Goal: Find contact information: Find contact information

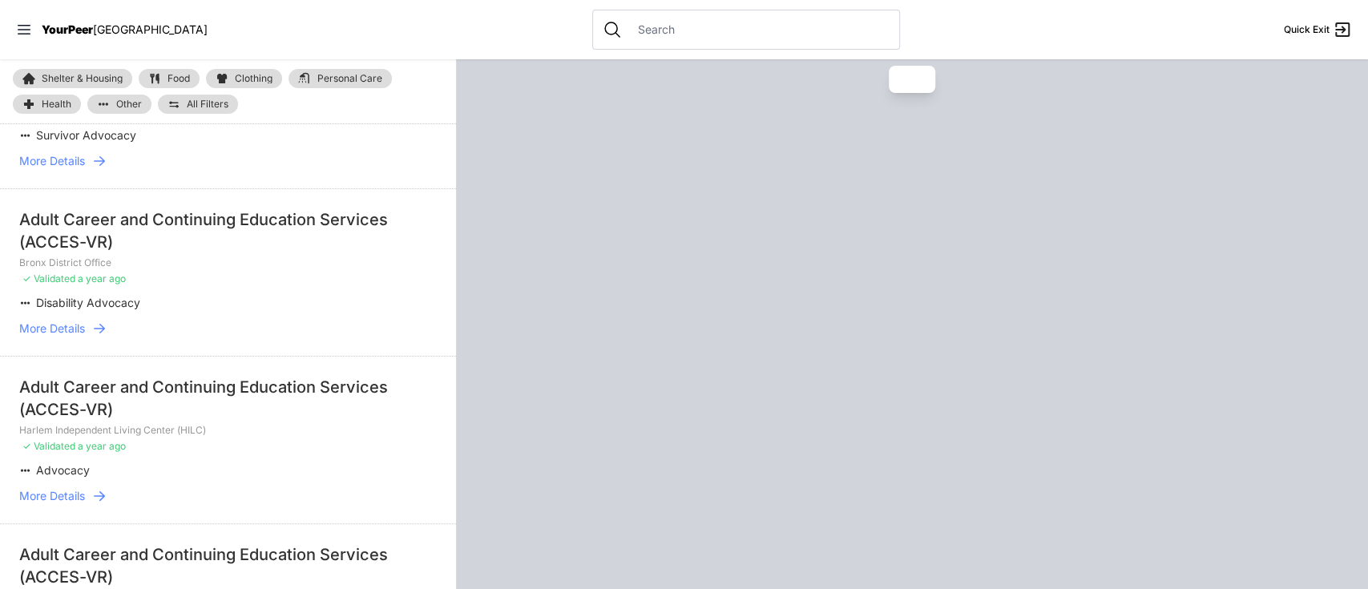
scroll to position [962, 0]
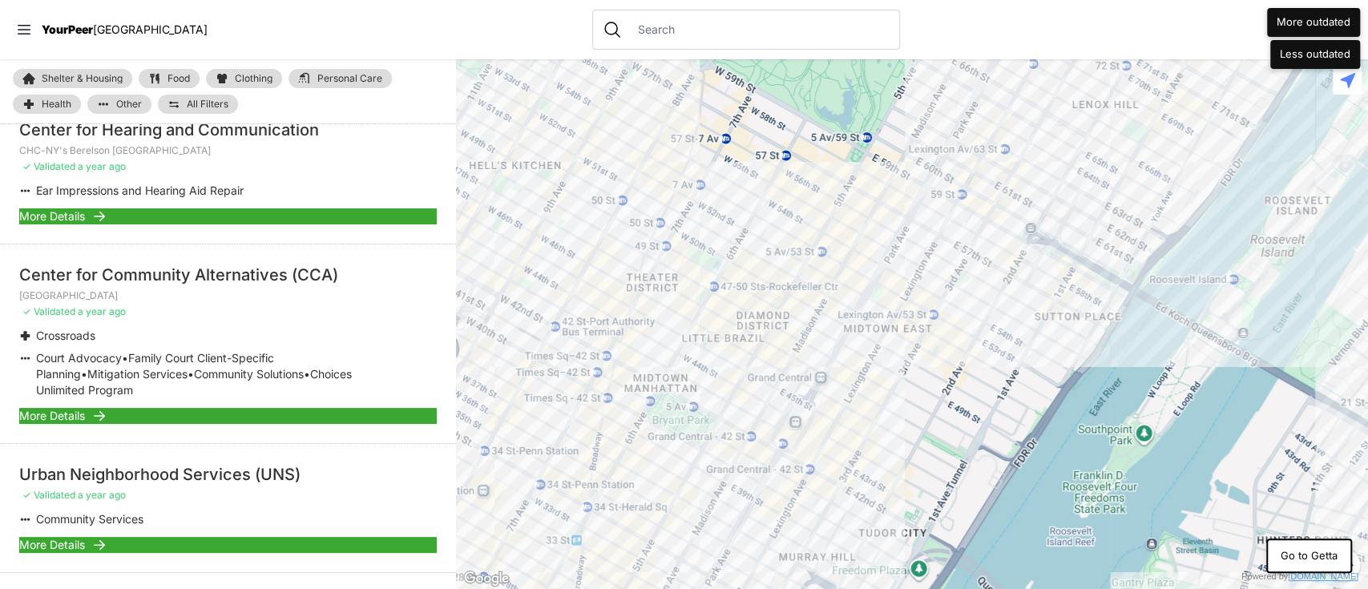
scroll to position [2857, 0]
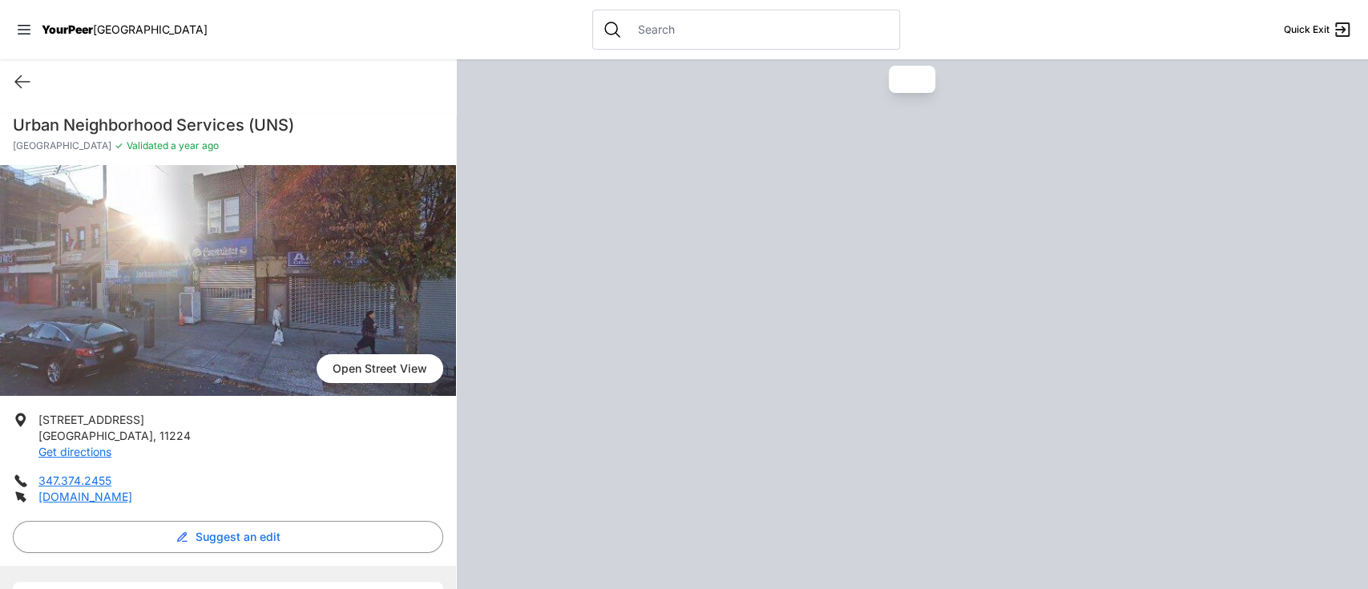
scroll to position [87, 0]
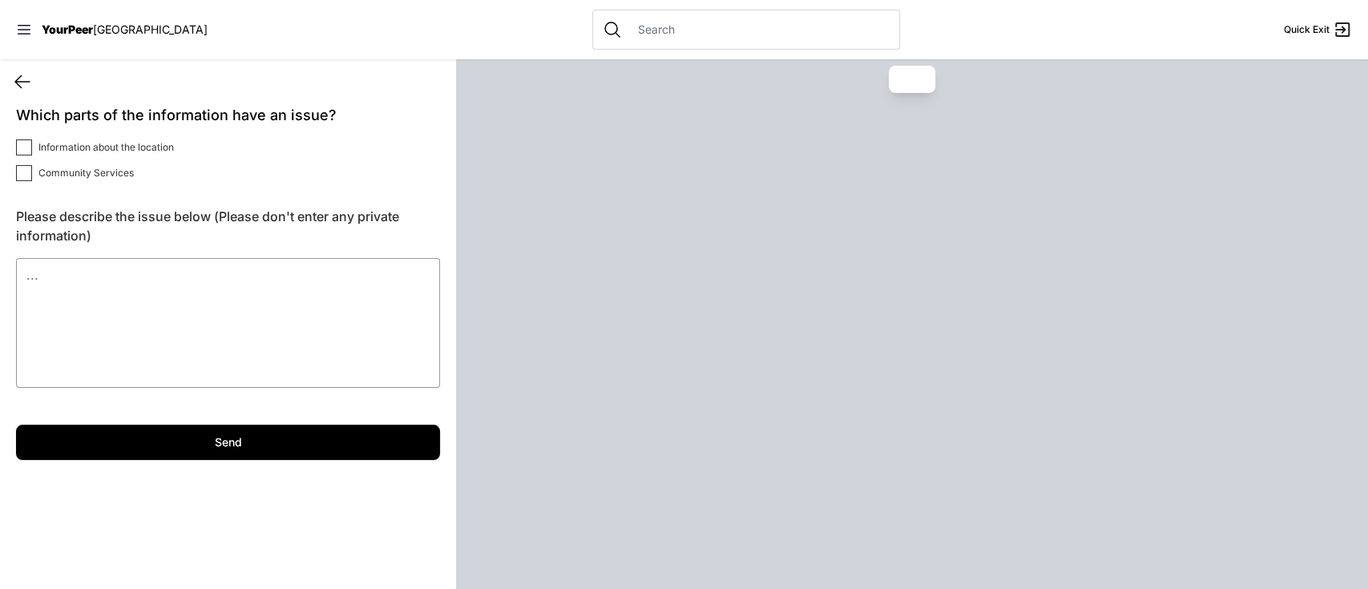
click at [23, 75] on icon at bounding box center [22, 81] width 19 height 19
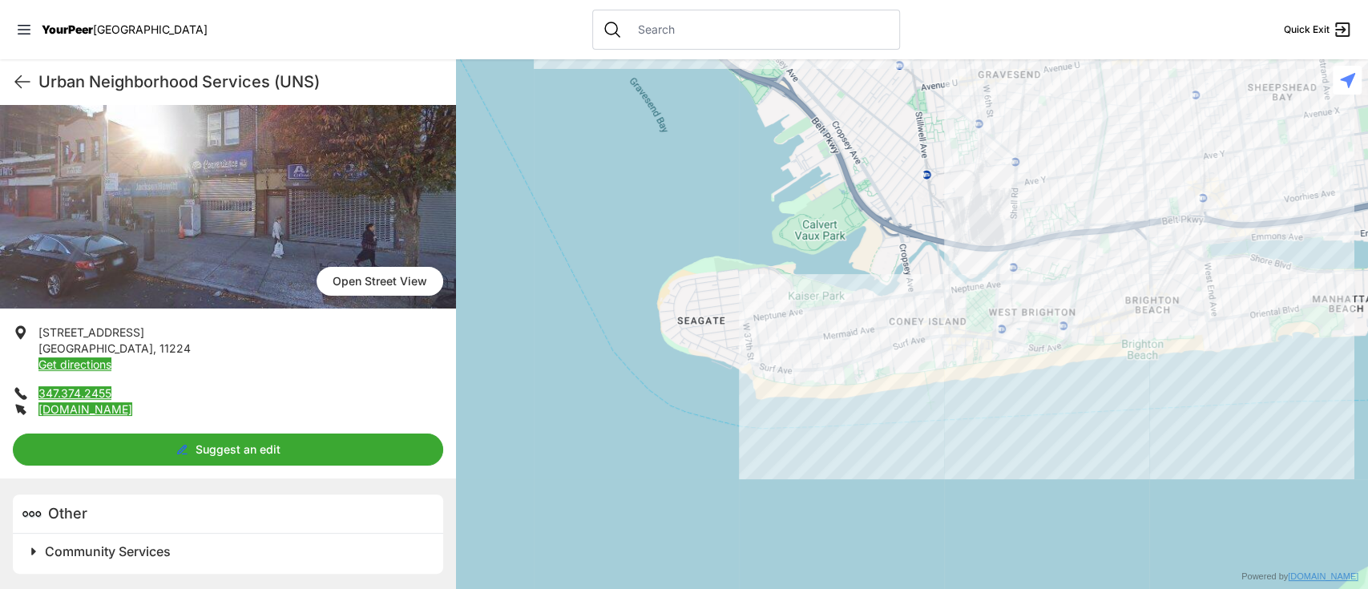
click at [107, 558] on h2 "Community Services" at bounding box center [234, 551] width 379 height 19
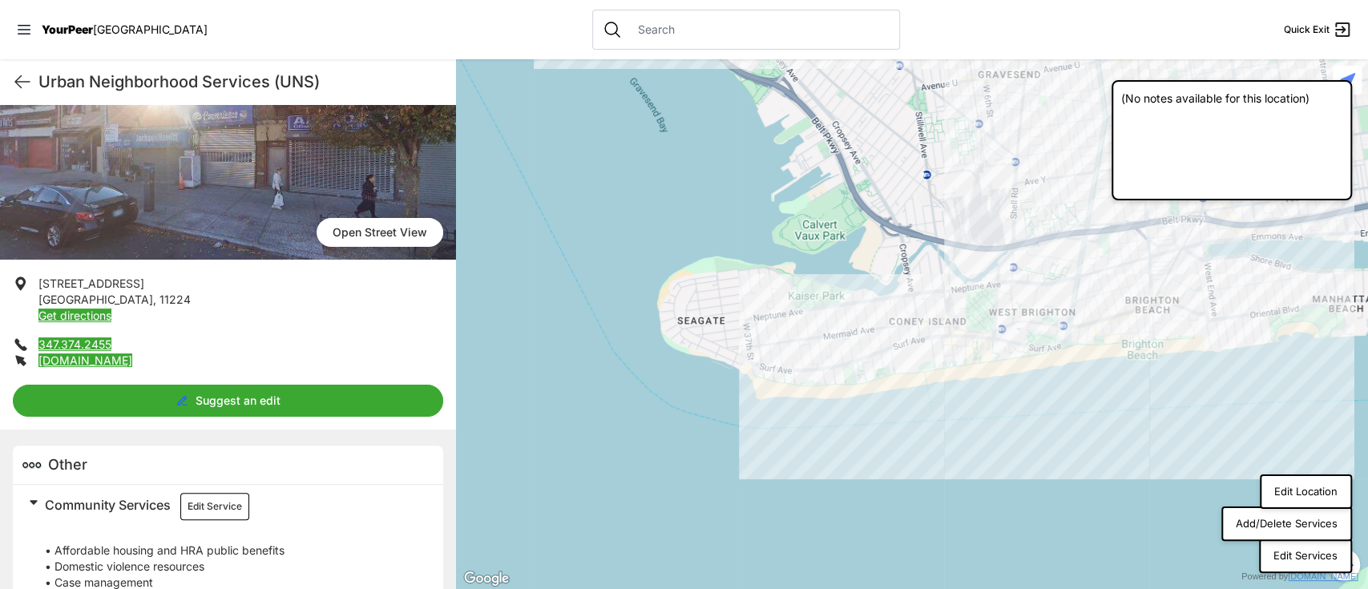
scroll to position [44, 0]
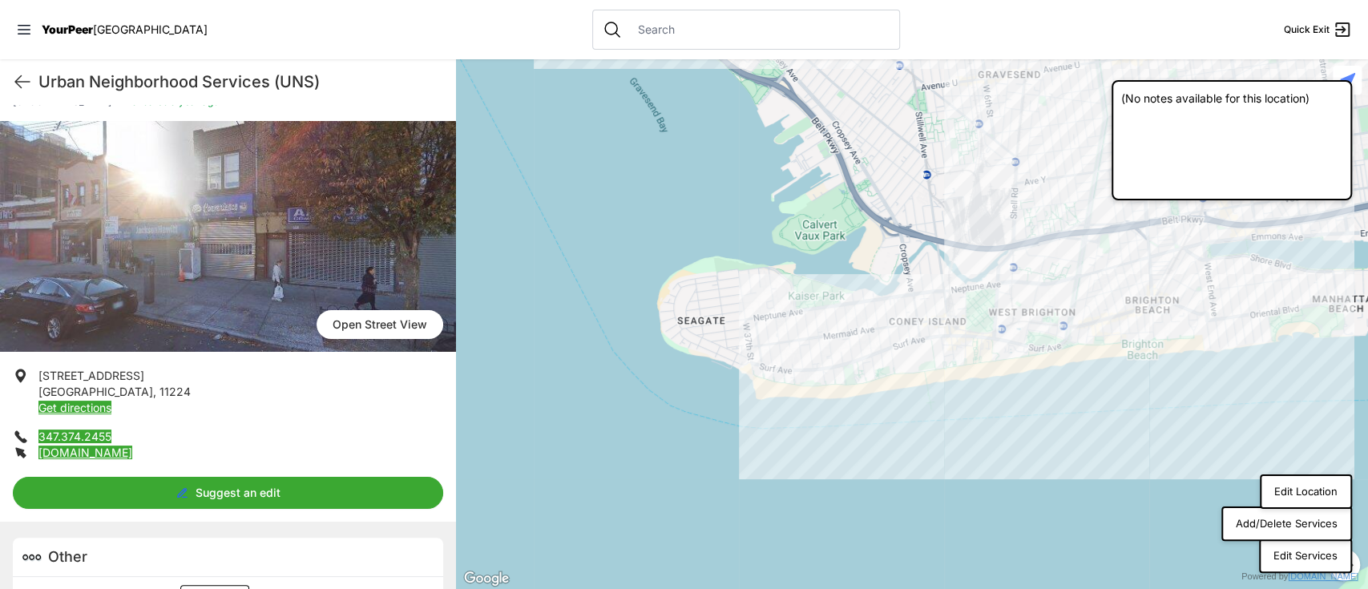
click at [88, 442] on link "347.374.2455" at bounding box center [74, 436] width 73 height 14
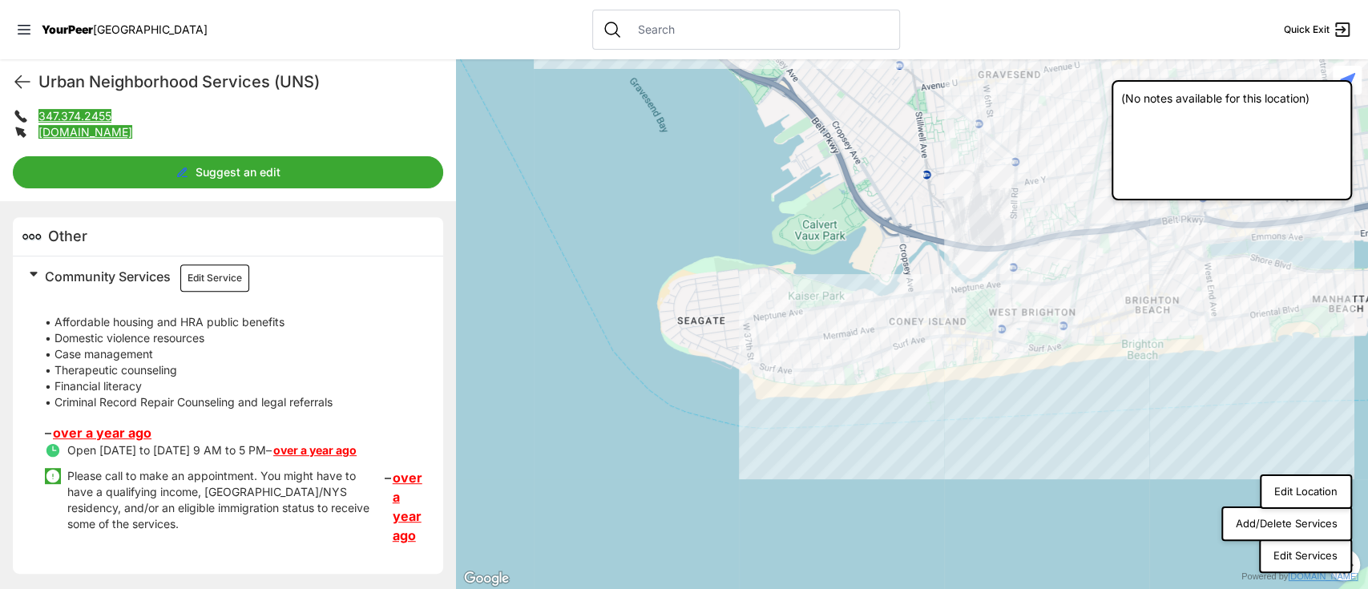
click at [297, 447] on link "over a year ago" at bounding box center [314, 450] width 83 height 14
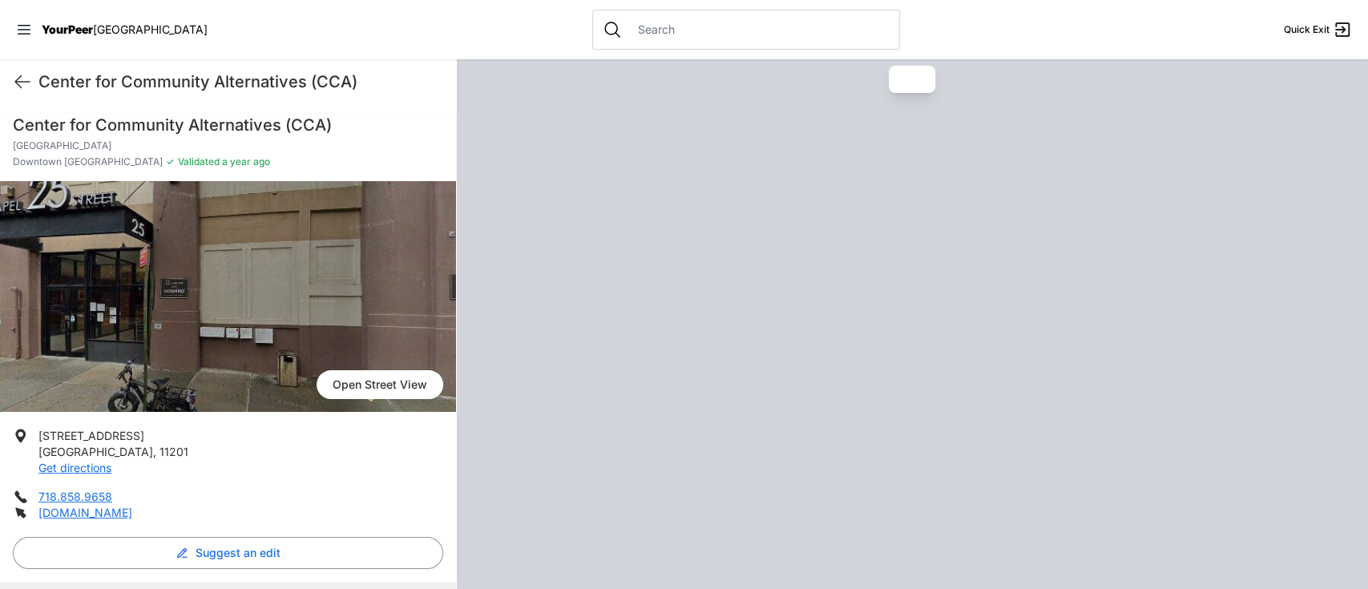
scroll to position [359, 0]
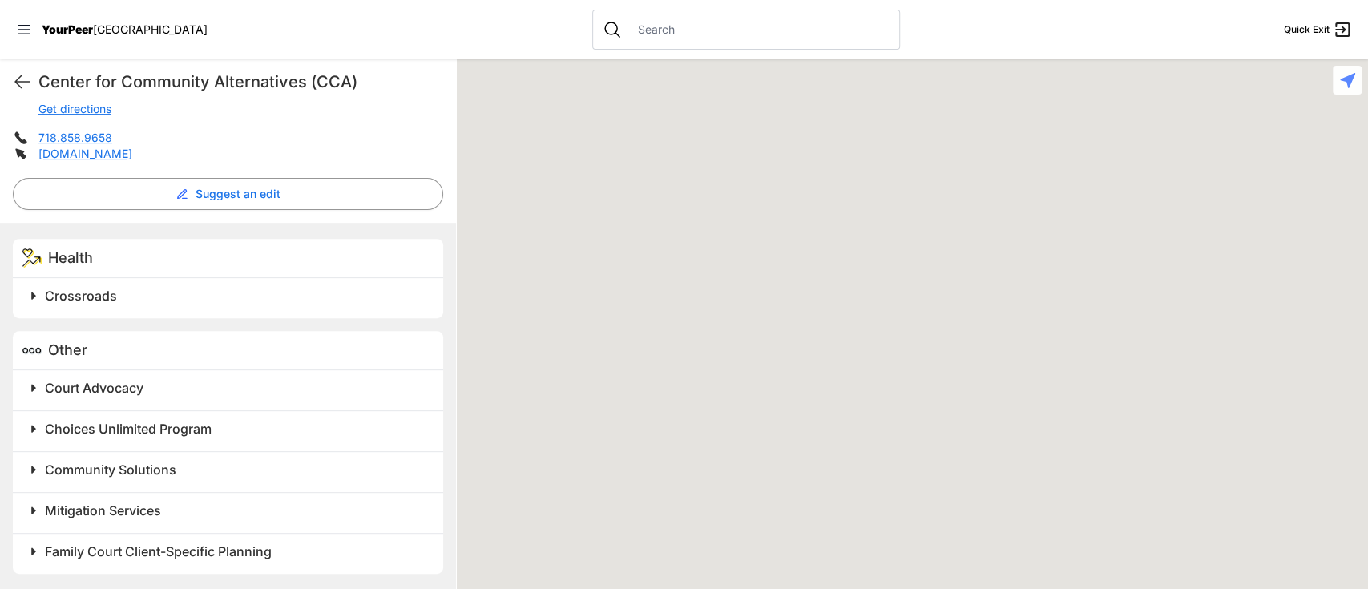
click at [116, 378] on h2 "Court Advocacy" at bounding box center [234, 387] width 379 height 19
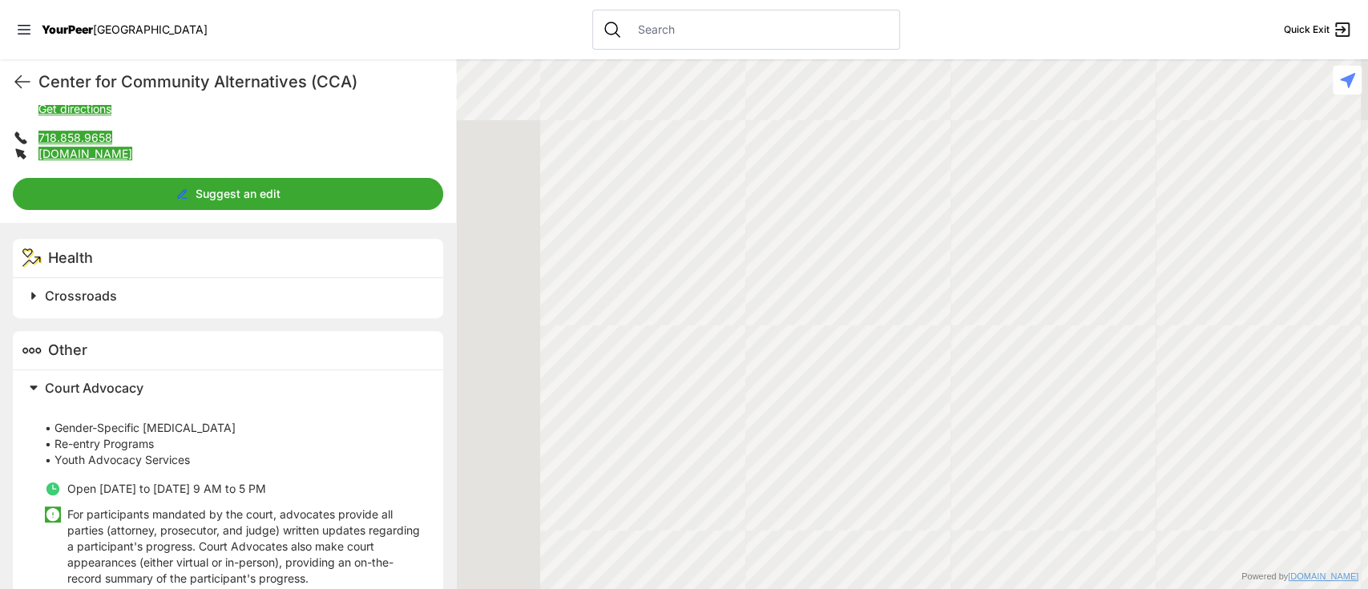
click at [131, 299] on h2 "Crossroads" at bounding box center [234, 295] width 379 height 19
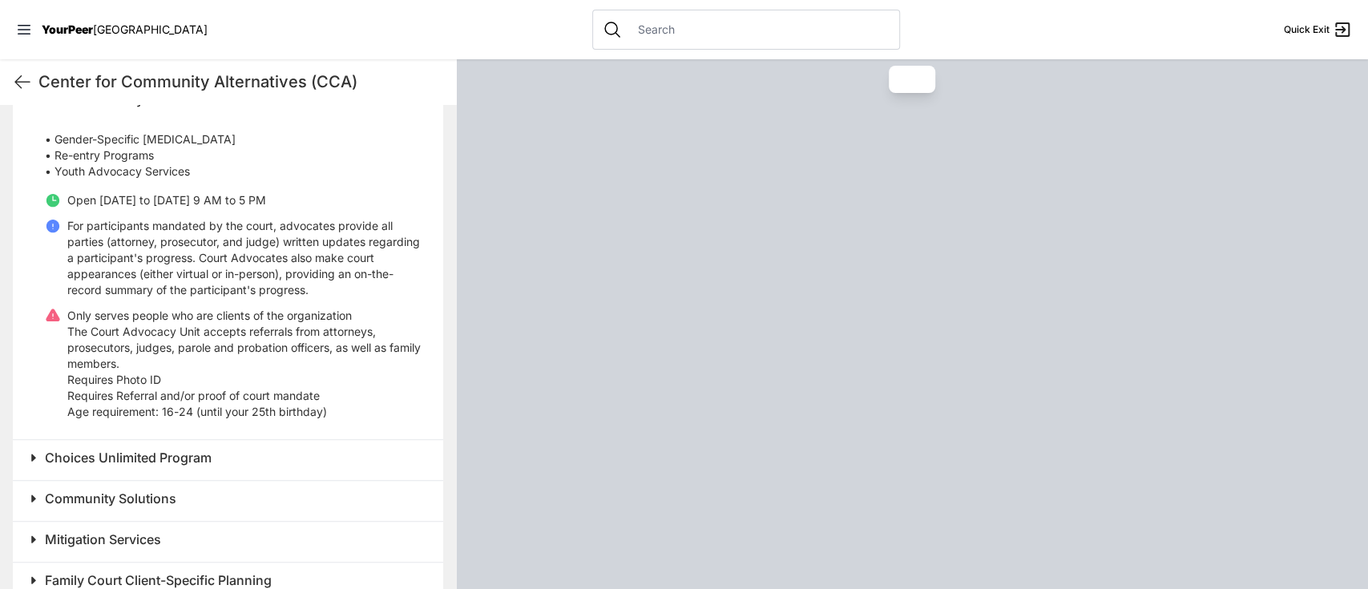
scroll to position [676, 0]
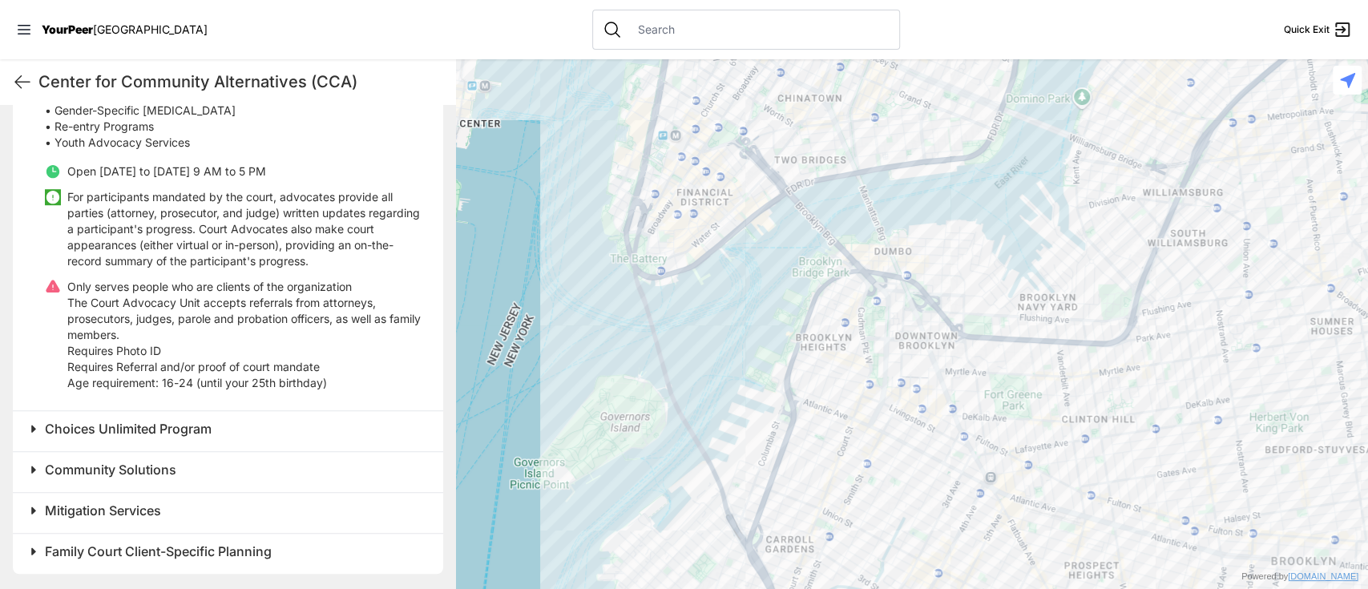
click at [122, 460] on h2 "Community Solutions" at bounding box center [234, 469] width 379 height 19
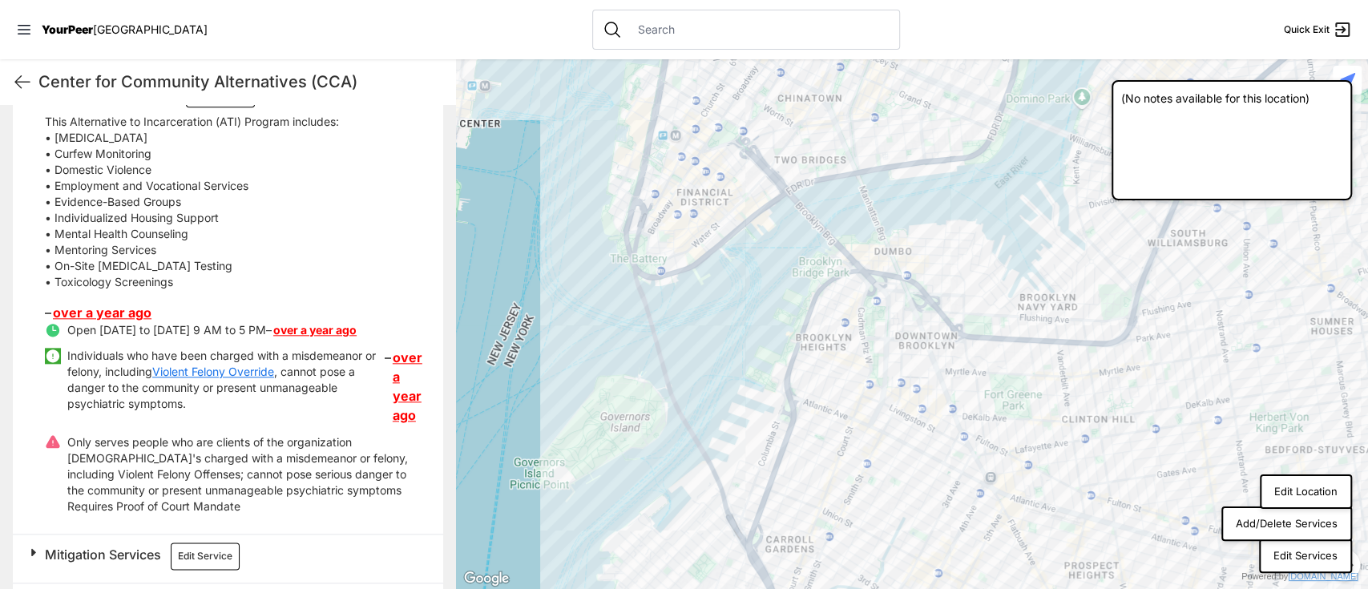
scroll to position [1148, 0]
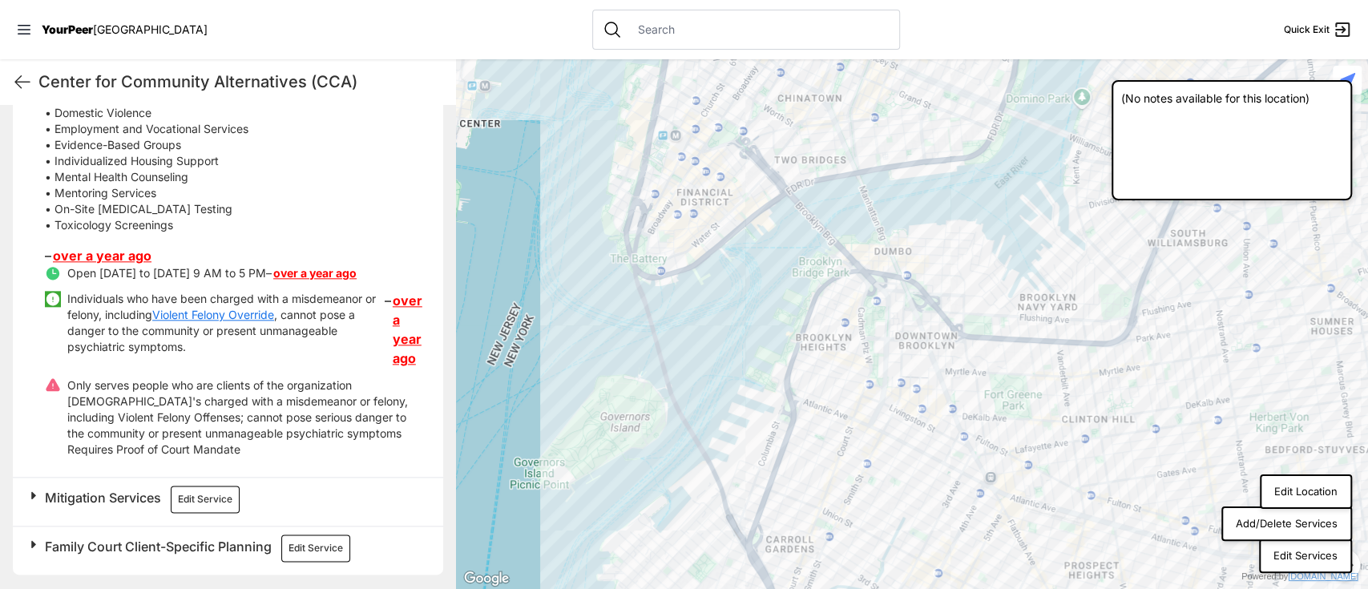
click at [109, 487] on h2 "Mitigation Services Edit Service" at bounding box center [234, 499] width 379 height 27
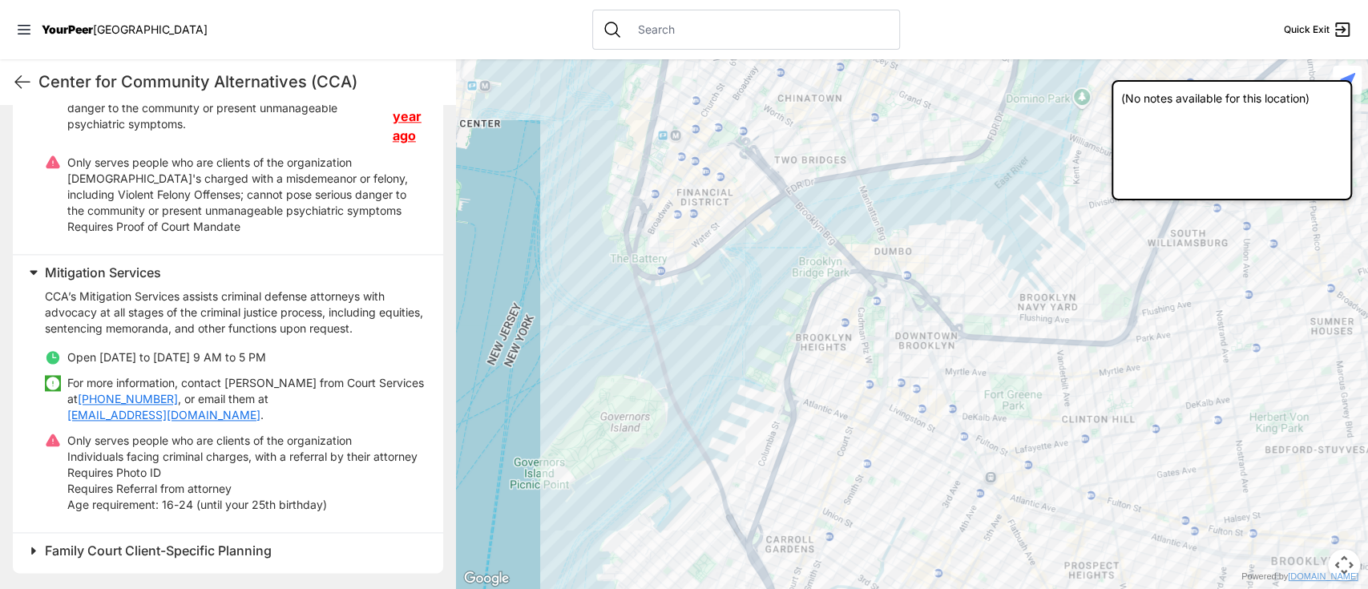
scroll to position [1425, 0]
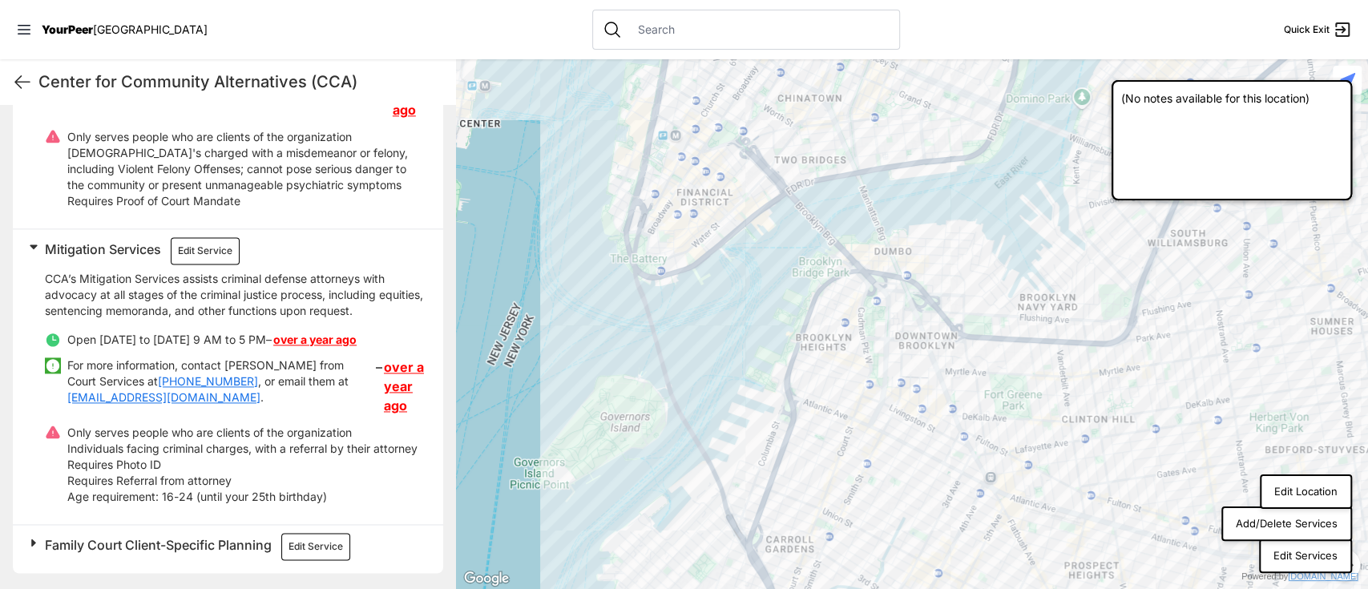
click at [168, 554] on h2 "Family Court Client-Specific Planning Edit Service" at bounding box center [234, 546] width 379 height 27
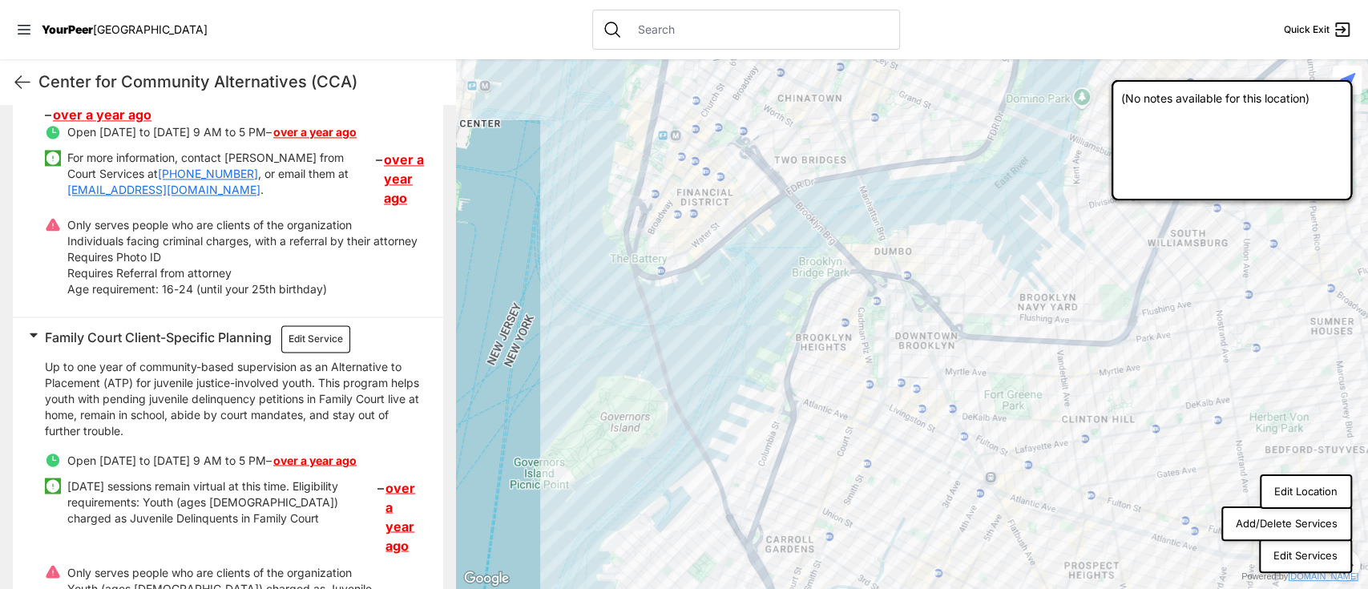
scroll to position [1521, 0]
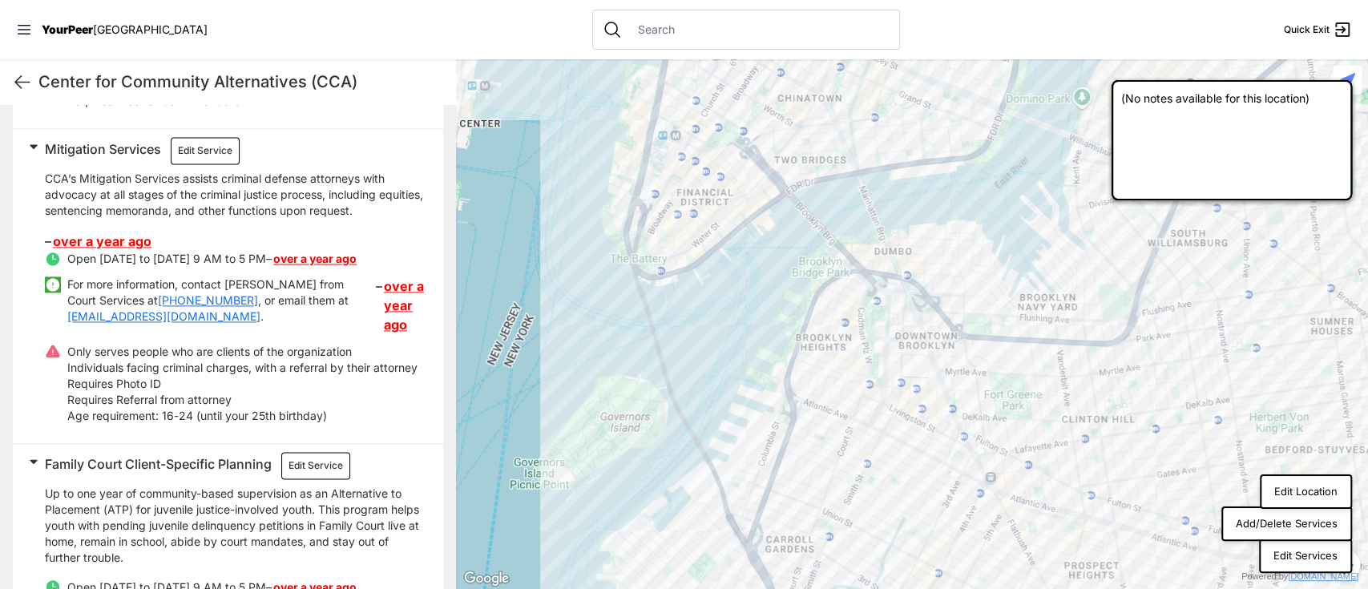
click at [176, 309] on link "[EMAIL_ADDRESS][DOMAIN_NAME]" at bounding box center [163, 316] width 193 height 16
click at [170, 295] on link "[PHONE_NUMBER]" at bounding box center [208, 300] width 100 height 16
drag, startPoint x: 127, startPoint y: 294, endPoint x: 212, endPoint y: 300, distance: 84.4
click at [212, 300] on p "For more information, contact [PERSON_NAME] from Court Services at [PHONE_NUMBE…" at bounding box center [221, 300] width 308 height 48
copy p "[PHONE_NUMBER]"
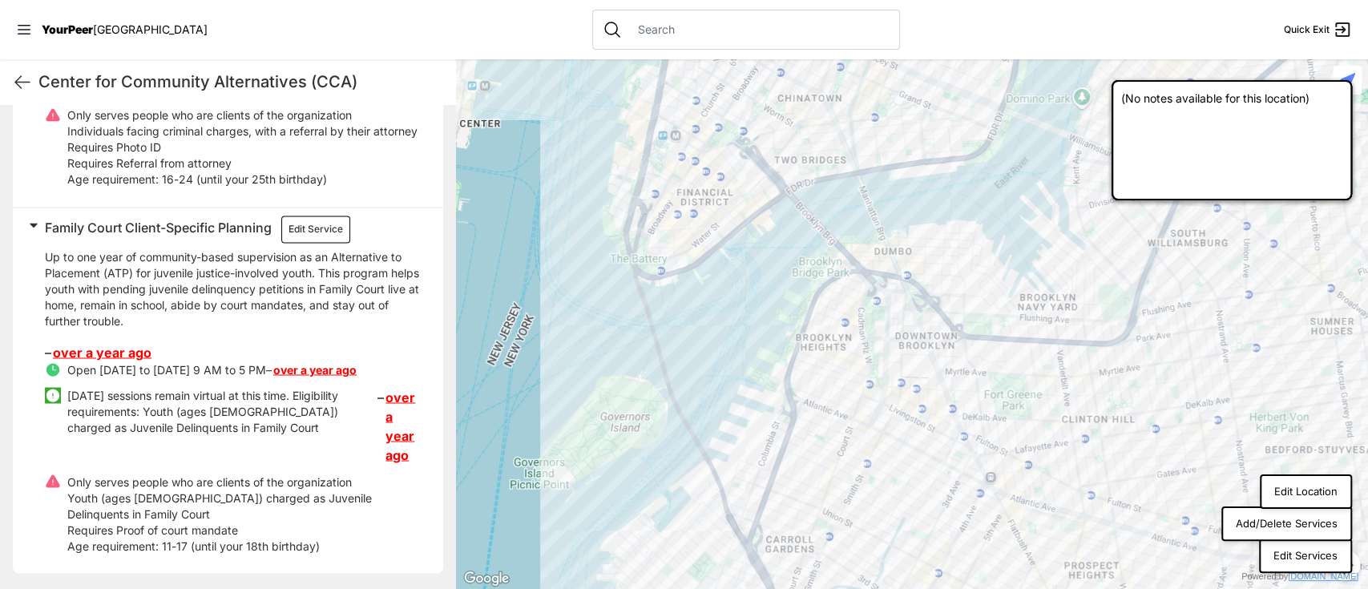
scroll to position [1771, 0]
click at [391, 433] on link "over a year ago" at bounding box center [404, 425] width 38 height 77
